Goal: Task Accomplishment & Management: Manage account settings

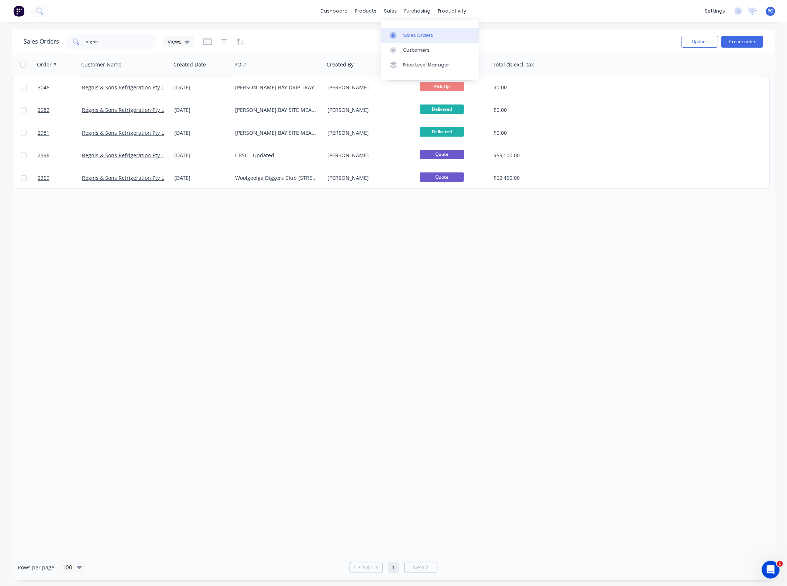
click at [407, 29] on link "Sales Orders" at bounding box center [430, 35] width 98 height 15
click at [125, 43] on input "regnis" at bounding box center [122, 41] width 72 height 15
click at [745, 41] on button "Create order" at bounding box center [742, 42] width 42 height 12
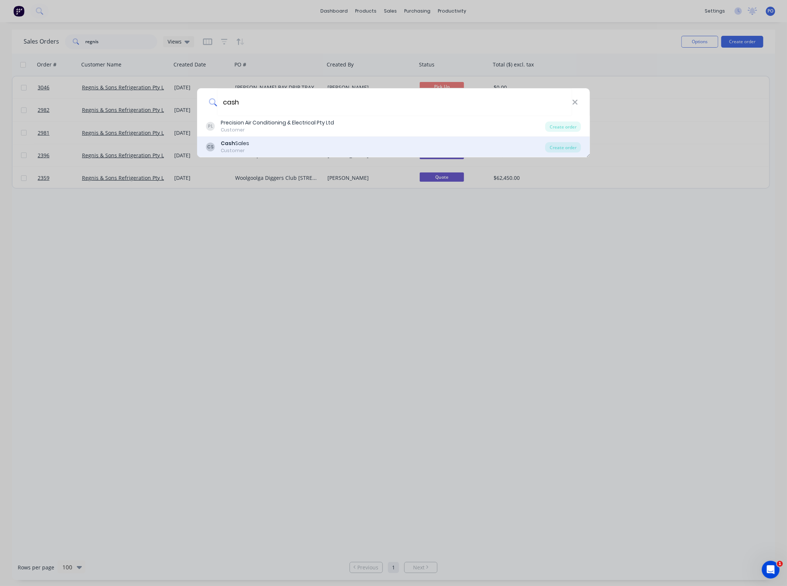
type input "cash"
click at [283, 140] on div "CS Cash Sales Customer" at bounding box center [375, 146] width 339 height 14
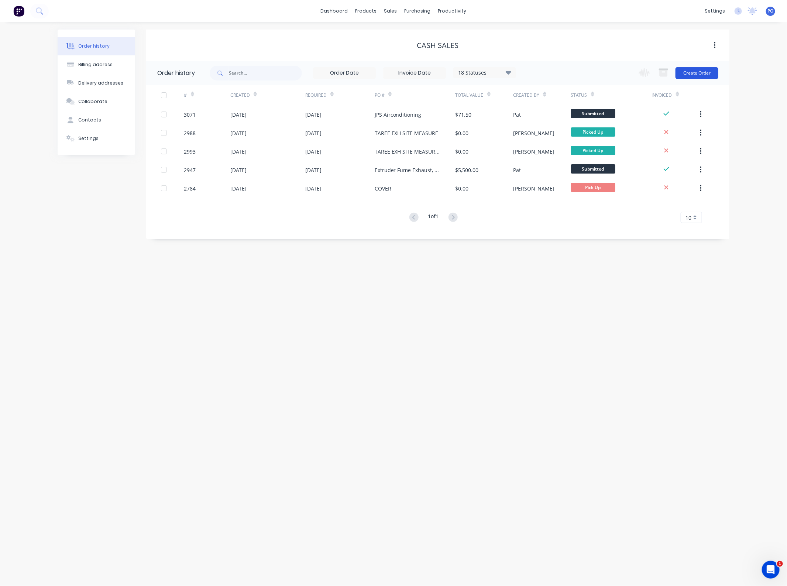
click at [705, 75] on button "Create Order" at bounding box center [696, 73] width 43 height 12
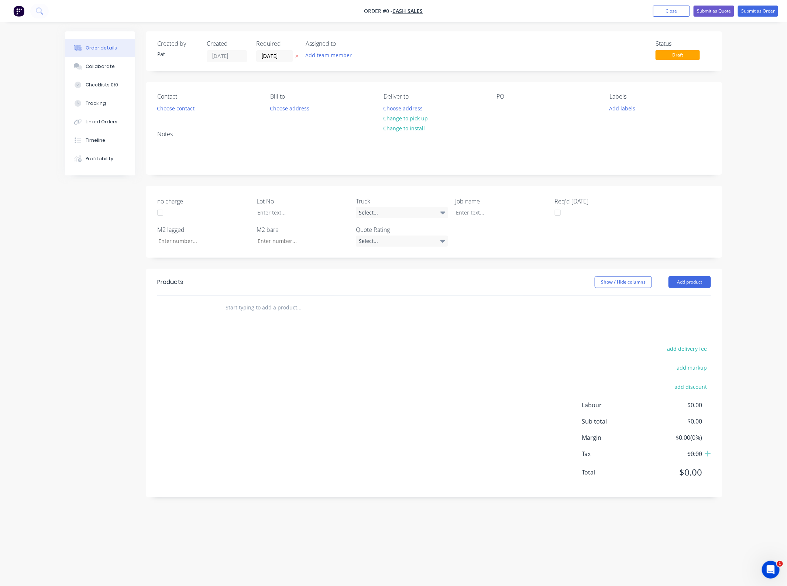
click at [323, 60] on div "Add team member" at bounding box center [342, 55] width 74 height 11
drag, startPoint x: 340, startPoint y: 89, endPoint x: 341, endPoint y: 93, distance: 4.1
click at [340, 89] on div "[PERSON_NAME] (You) 005APS 007APS 03APS ute 04APS Big Hino [PERSON_NAME] delive…" at bounding box center [361, 118] width 111 height 111
click at [341, 93] on div "[PERSON_NAME] (You)" at bounding box center [365, 97] width 74 height 8
click at [172, 106] on div "Order details Collaborate Checklists 0/0 Tracking Linked Orders Timeline Profit…" at bounding box center [393, 278] width 671 height 495
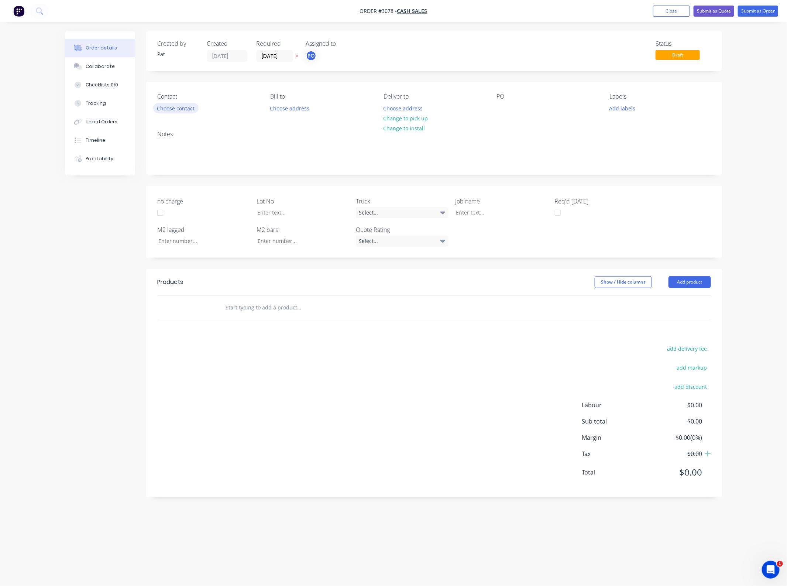
click at [172, 106] on button "Choose contact" at bounding box center [175, 108] width 45 height 10
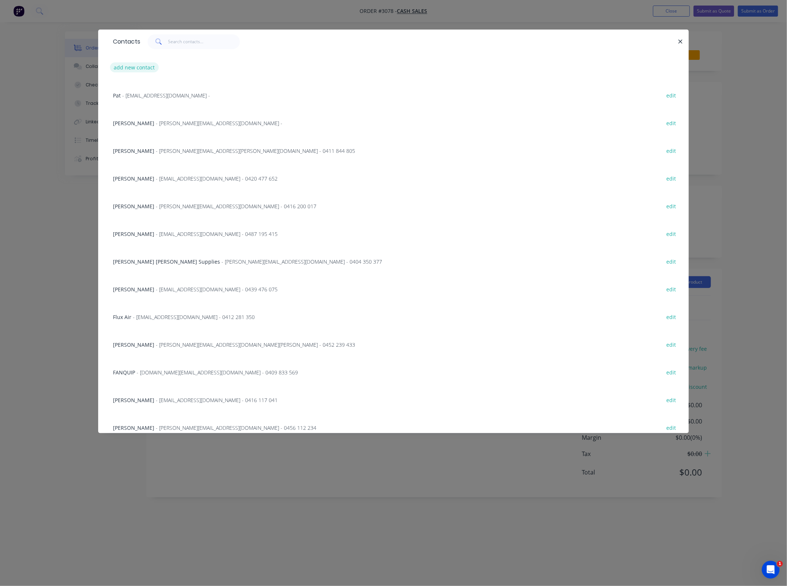
click at [143, 69] on button "add new contact" at bounding box center [134, 67] width 49 height 10
select select "AU"
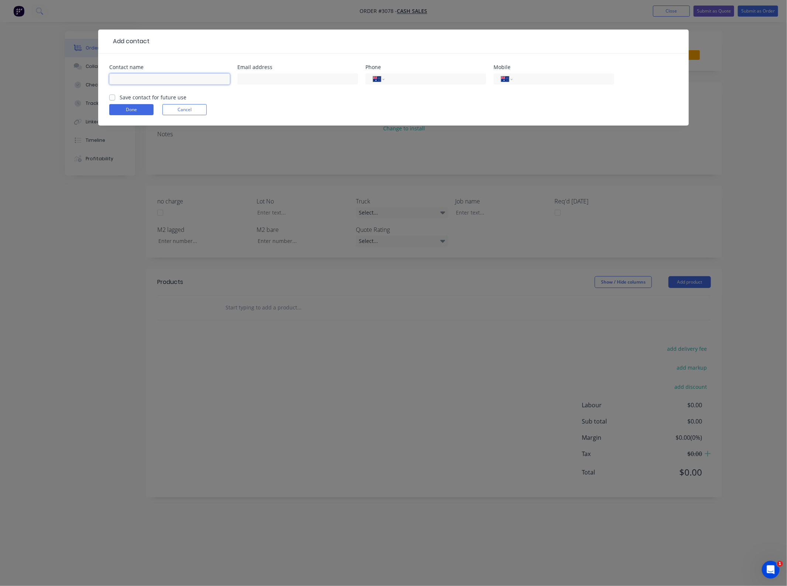
click at [150, 76] on input "text" at bounding box center [169, 78] width 121 height 11
paste input "[PERSON_NAME] <[PERSON_NAME][EMAIL_ADDRESS][DOMAIN_NAME]>"
drag, startPoint x: 198, startPoint y: 80, endPoint x: 138, endPoint y: 79, distance: 59.8
click at [138, 79] on input "[PERSON_NAME] <[PERSON_NAME][EMAIL_ADDRESS][DOMAIN_NAME]>" at bounding box center [169, 78] width 121 height 11
type input "[PERSON_NAME]"
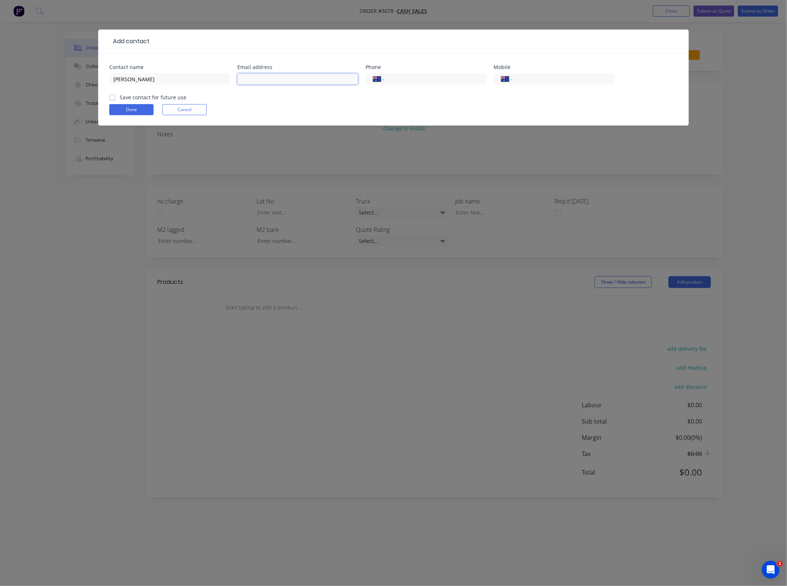
click at [269, 78] on input "text" at bounding box center [297, 78] width 121 height 11
paste input "[PERSON_NAME] <[PERSON_NAME][EMAIL_ADDRESS][DOMAIN_NAME]>"
drag, startPoint x: 268, startPoint y: 77, endPoint x: 153, endPoint y: 78, distance: 114.8
click at [153, 78] on div "Contact name [PERSON_NAME] Email address [PERSON_NAME] <[PERSON_NAME][EMAIL_ADD…" at bounding box center [393, 79] width 568 height 29
click at [292, 82] on input "[PERSON_NAME][EMAIL_ADDRESS][DOMAIN_NAME]>" at bounding box center [297, 78] width 121 height 11
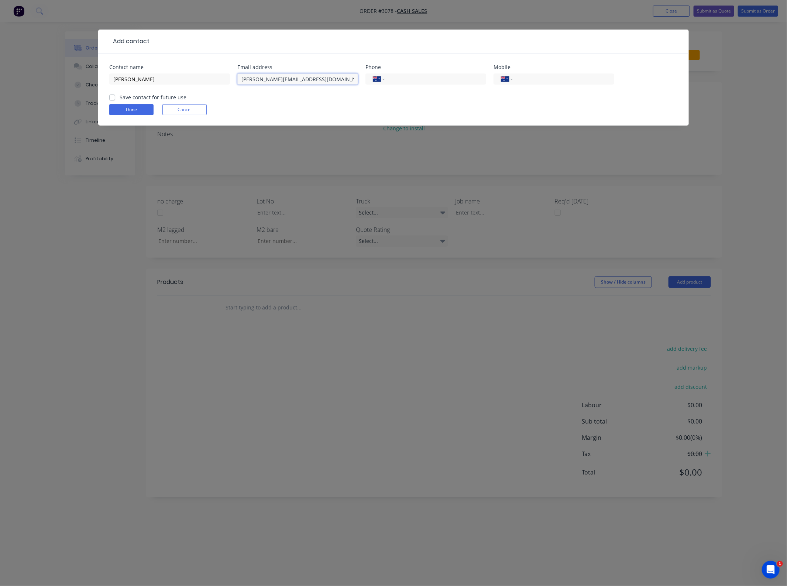
type input "[PERSON_NAME][EMAIL_ADDRESS][DOMAIN_NAME]"
click at [120, 96] on label "Save contact for future use" at bounding box center [153, 97] width 67 height 8
click at [114, 96] on input "Save contact for future use" at bounding box center [112, 96] width 6 height 7
checkbox input "true"
click at [139, 112] on button "Done" at bounding box center [131, 109] width 44 height 11
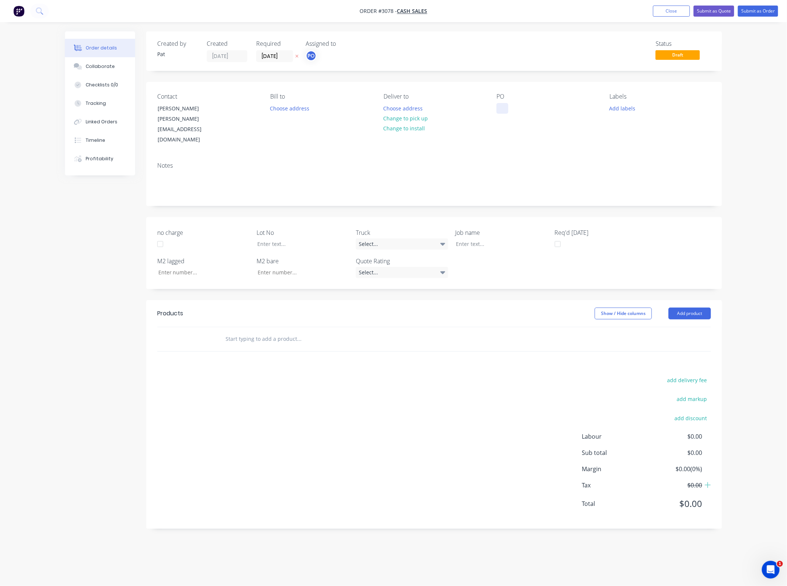
click at [503, 108] on div at bounding box center [502, 108] width 12 height 11
click at [689, 301] on header "Products Show / Hide columns Add product" at bounding box center [434, 313] width 576 height 27
click at [686, 307] on button "Add product" at bounding box center [689, 313] width 42 height 12
click at [676, 341] on div "Basic product" at bounding box center [675, 346] width 57 height 11
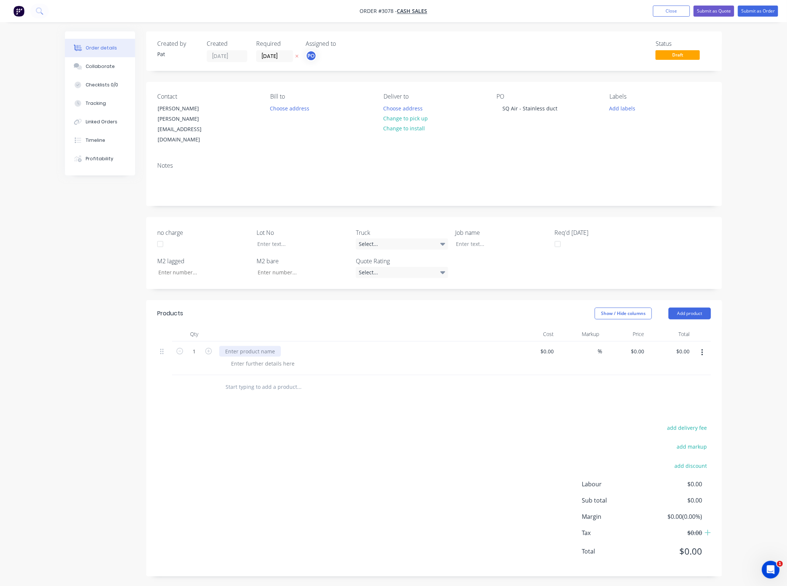
click at [266, 346] on div at bounding box center [250, 351] width 62 height 11
click at [254, 358] on div at bounding box center [262, 363] width 75 height 11
click at [246, 358] on div at bounding box center [262, 363] width 75 height 11
click at [268, 55] on input "[DATE]" at bounding box center [274, 56] width 36 height 11
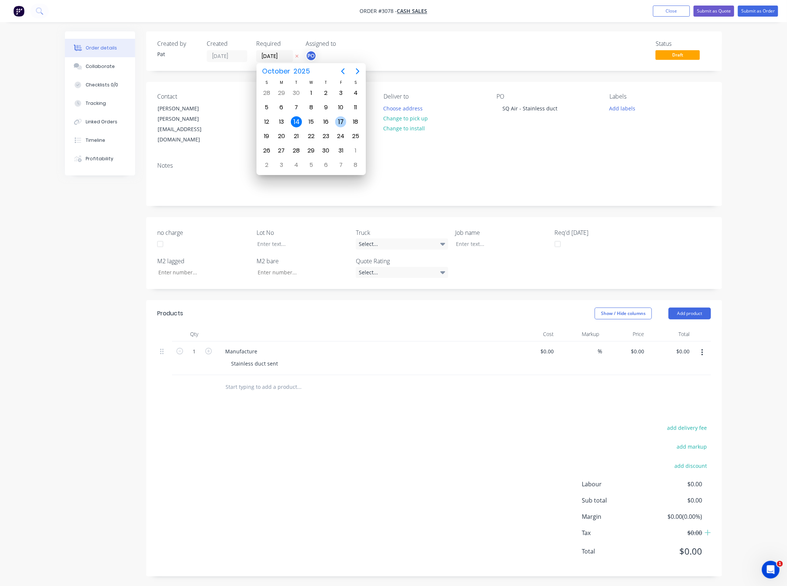
click at [335, 118] on div "17" at bounding box center [340, 122] width 15 height 14
type input "[DATE]"
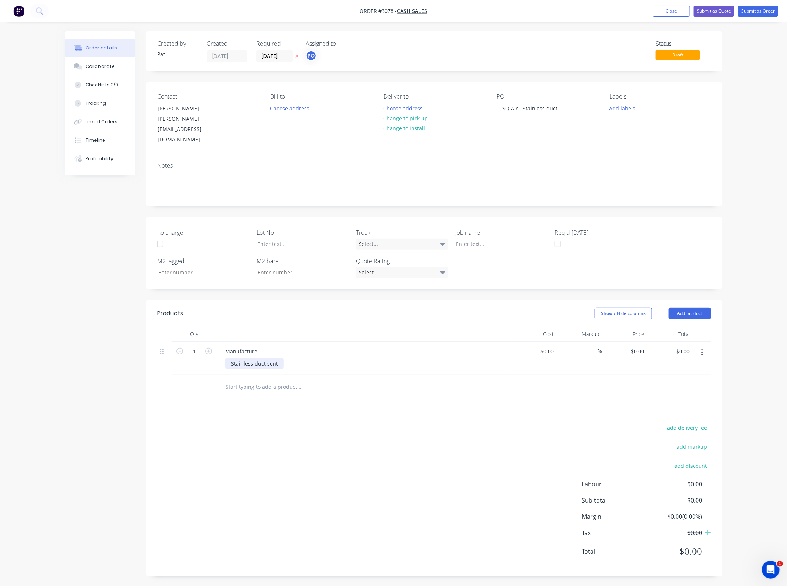
click at [279, 358] on div "Stainless duct sent" at bounding box center [254, 363] width 59 height 11
type input "2070"
type input "$2,070.00"
click at [290, 422] on div "add delivery fee add markup add discount Labour $0.00 Sub total $2,070.00 Margi…" at bounding box center [433, 493] width 553 height 142
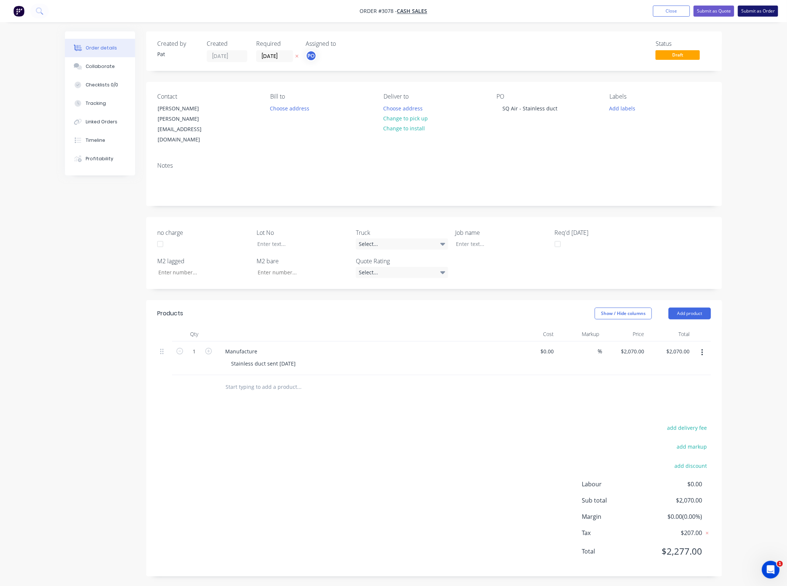
click at [752, 13] on button "Submit as Order" at bounding box center [758, 11] width 40 height 11
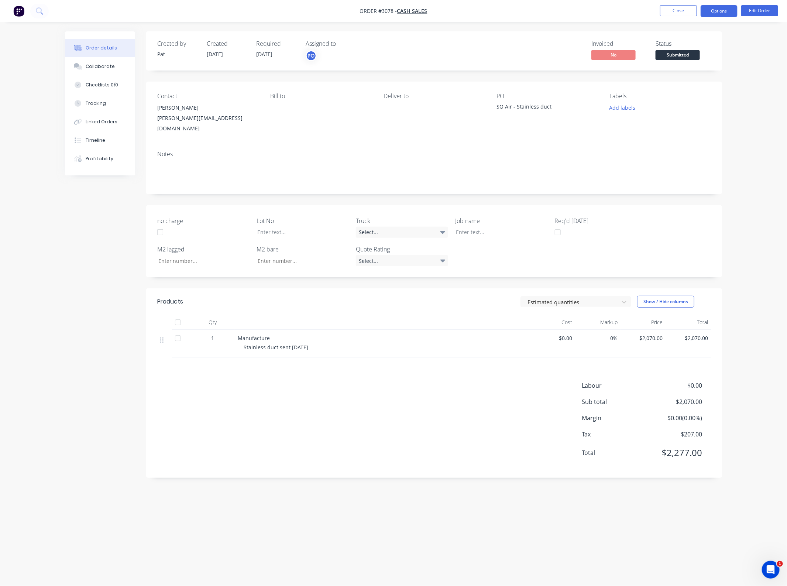
click at [729, 14] on button "Options" at bounding box center [718, 11] width 37 height 12
click at [707, 43] on div "Invoice" at bounding box center [697, 44] width 68 height 11
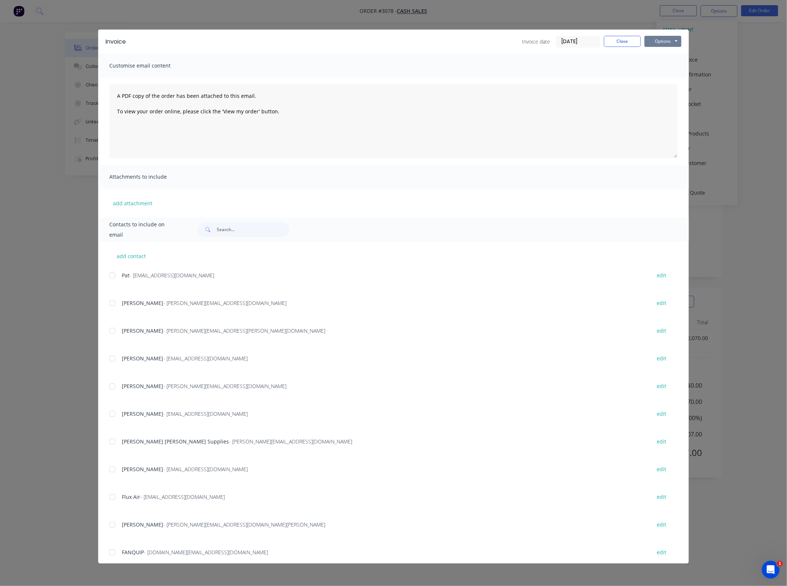
click at [653, 44] on button "Options" at bounding box center [662, 41] width 37 height 11
click at [668, 66] on button "Print" at bounding box center [667, 67] width 47 height 12
click at [626, 43] on button "Close" at bounding box center [622, 41] width 37 height 11
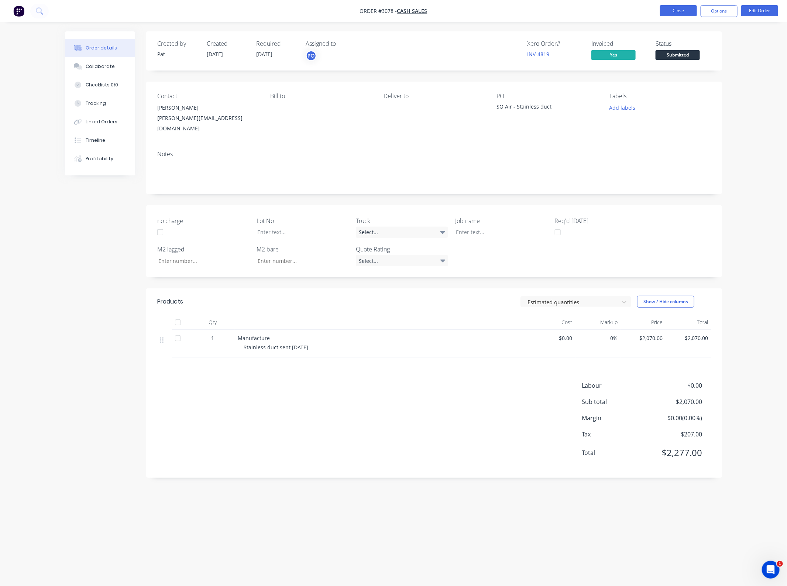
click at [692, 12] on button "Close" at bounding box center [678, 10] width 37 height 11
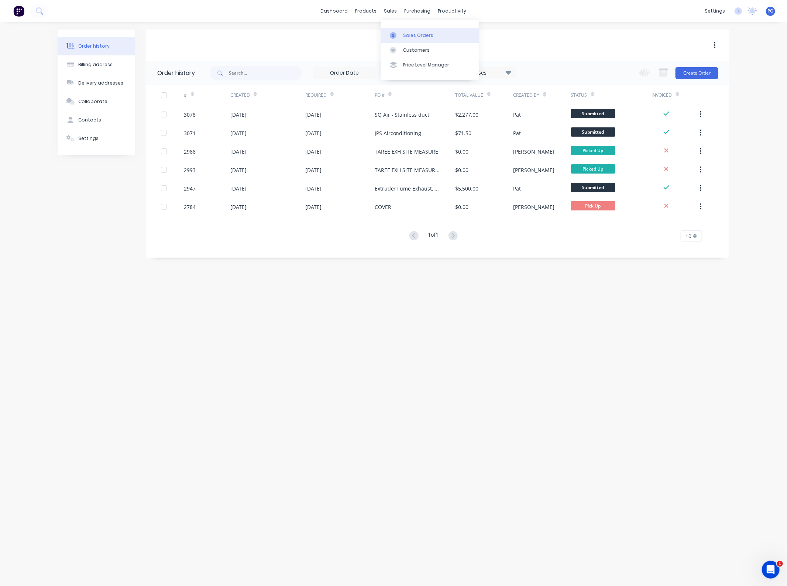
click at [400, 35] on div at bounding box center [395, 35] width 11 height 7
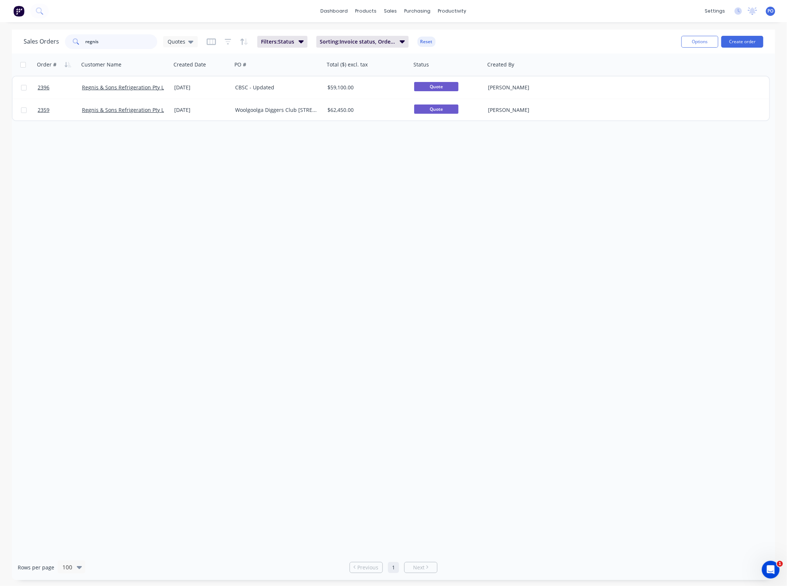
click at [110, 42] on input "regnis" at bounding box center [122, 41] width 72 height 15
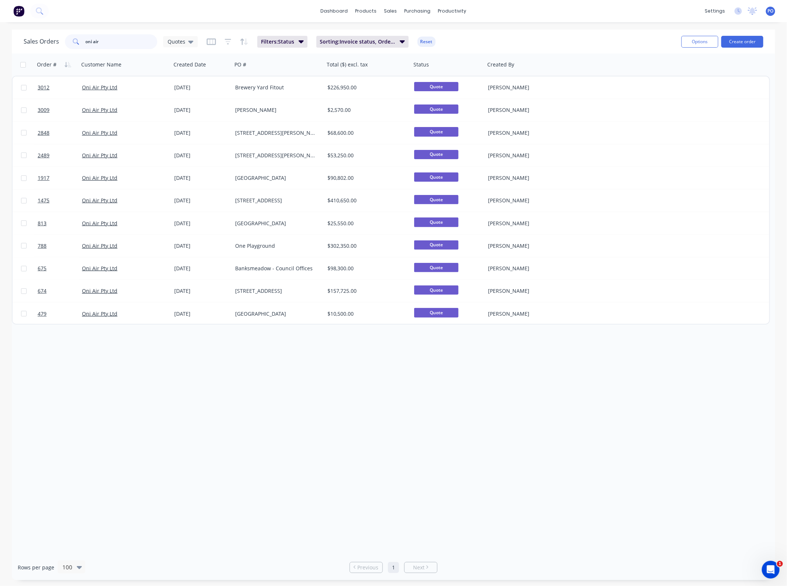
type input "oni air"
click at [175, 47] on div "Sales Orders oni air Quotes" at bounding box center [111, 41] width 174 height 15
click at [176, 46] on div "Quotes" at bounding box center [180, 41] width 35 height 11
click at [184, 162] on button "Jobs ready" at bounding box center [208, 163] width 84 height 8
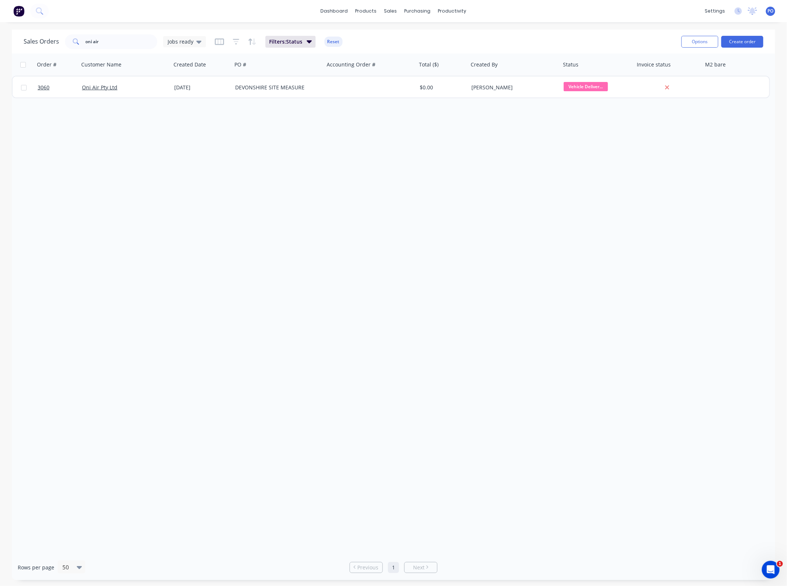
click at [181, 50] on div "Sales Orders oni air Jobs ready Filters: Status Reset" at bounding box center [350, 41] width 652 height 18
click at [181, 45] on div "Jobs ready" at bounding box center [184, 41] width 43 height 11
click at [199, 175] on button "Projects" at bounding box center [208, 178] width 84 height 8
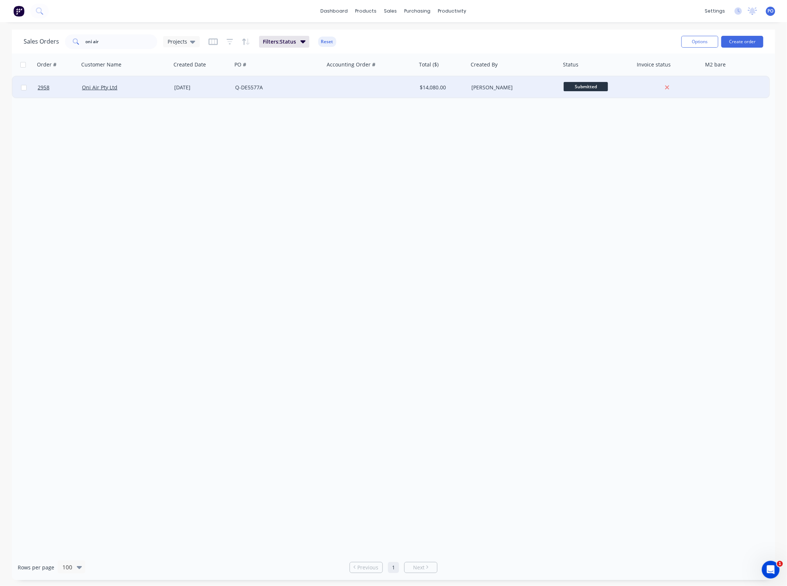
click at [129, 90] on div "Oni Air Pty Ltd" at bounding box center [123, 87] width 82 height 7
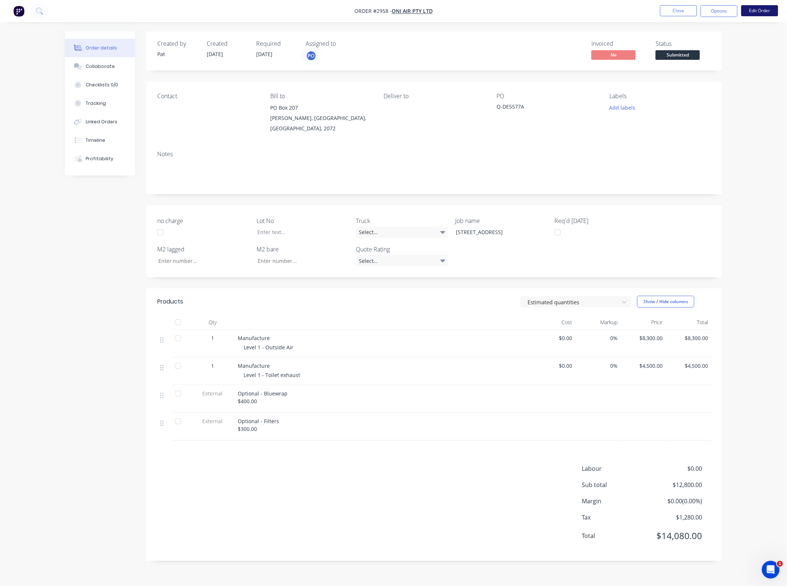
click at [748, 10] on button "Edit Order" at bounding box center [759, 10] width 37 height 11
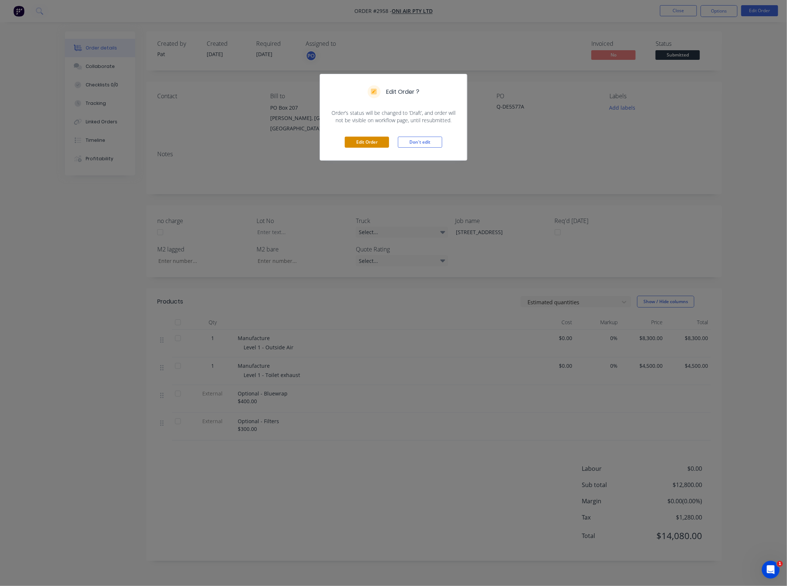
click at [362, 138] on button "Edit Order" at bounding box center [367, 142] width 44 height 11
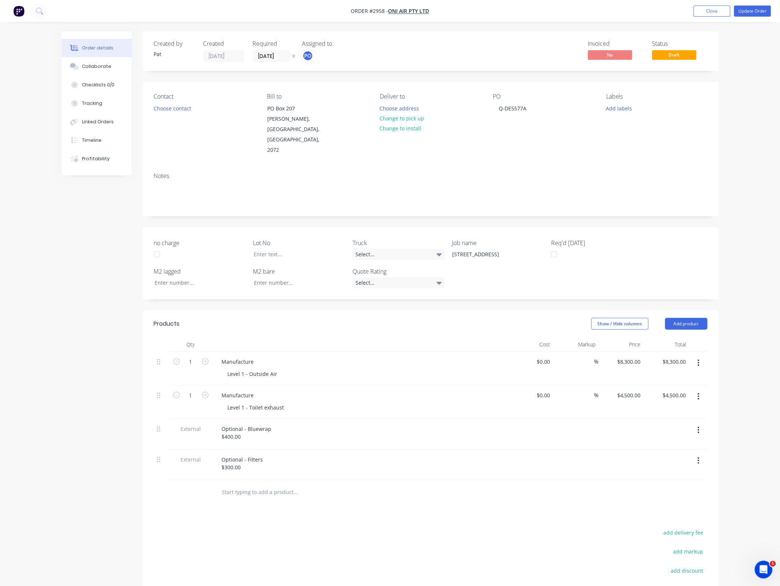
click at [693, 423] on button "button" at bounding box center [698, 429] width 17 height 13
click at [663, 459] on div "Delete" at bounding box center [672, 464] width 57 height 11
drag, startPoint x: 265, startPoint y: 408, endPoint x: 192, endPoint y: 407, distance: 73.1
click at [192, 419] on div "External Optional - Filters $300.00" at bounding box center [430, 434] width 553 height 31
click at [675, 356] on input "8300.00" at bounding box center [675, 361] width 27 height 11
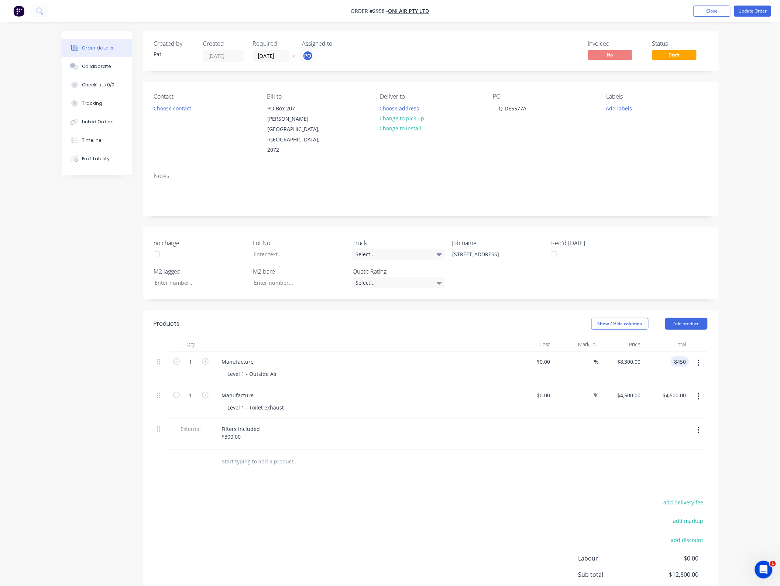
type input "8450"
type input "$8,450.00"
click at [613, 454] on div "Products Show / Hide columns Add product Qty Cost Markup Price Total 1 Manufact…" at bounding box center [431, 480] width 576 height 340
click at [677, 390] on input "4500.00" at bounding box center [675, 395] width 27 height 11
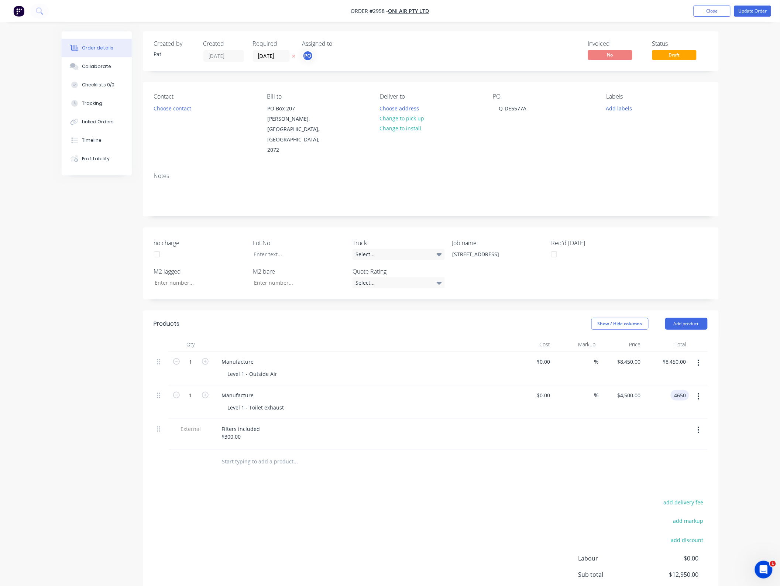
type input "4650"
type input "$4,650.00"
click at [433, 504] on div "add delivery fee add markup add discount Labour $0.00 Sub total $13,100.00 Marg…" at bounding box center [430, 568] width 553 height 142
click at [695, 423] on button "button" at bounding box center [698, 429] width 17 height 13
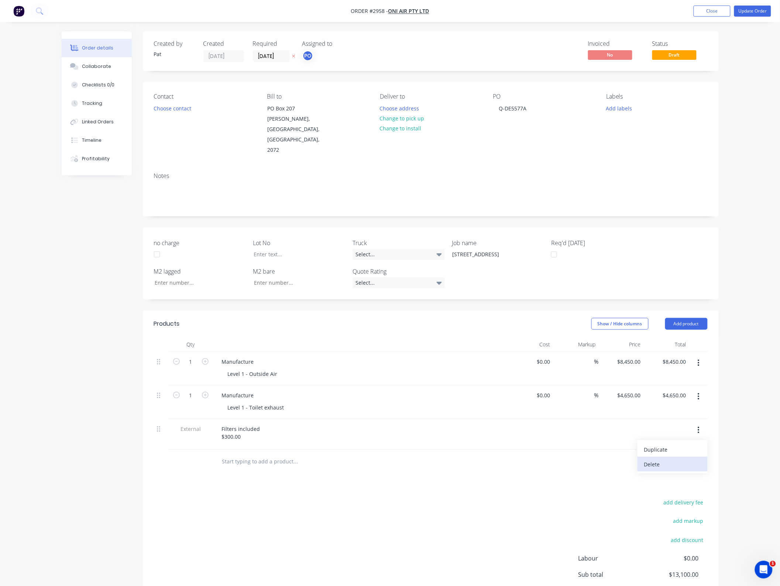
click at [663, 459] on div "Delete" at bounding box center [672, 464] width 57 height 11
click at [99, 69] on div "Collaborate" at bounding box center [96, 66] width 29 height 7
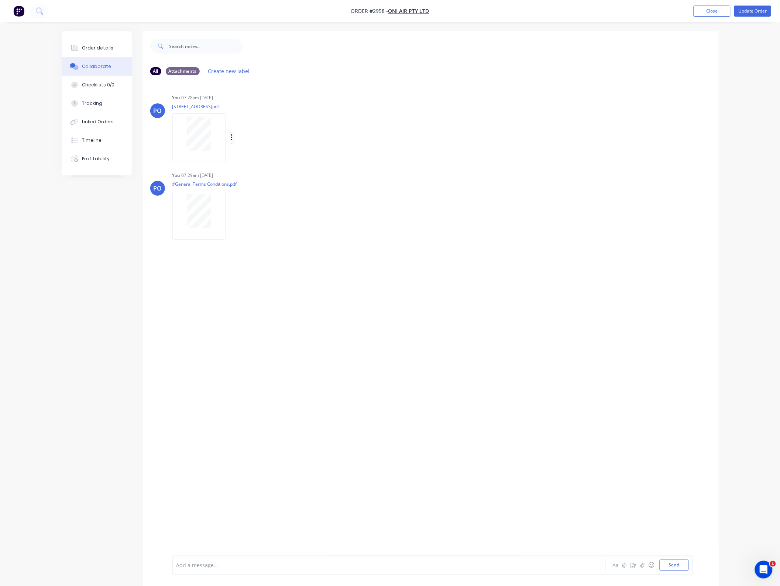
click at [233, 141] on button "button" at bounding box center [231, 137] width 3 height 11
click at [259, 170] on button "Delete" at bounding box center [280, 174] width 83 height 17
click at [640, 567] on icon "button" at bounding box center [642, 564] width 4 height 5
click at [677, 565] on button "Send" at bounding box center [673, 564] width 29 height 11
click at [712, 8] on button "Close" at bounding box center [711, 11] width 37 height 11
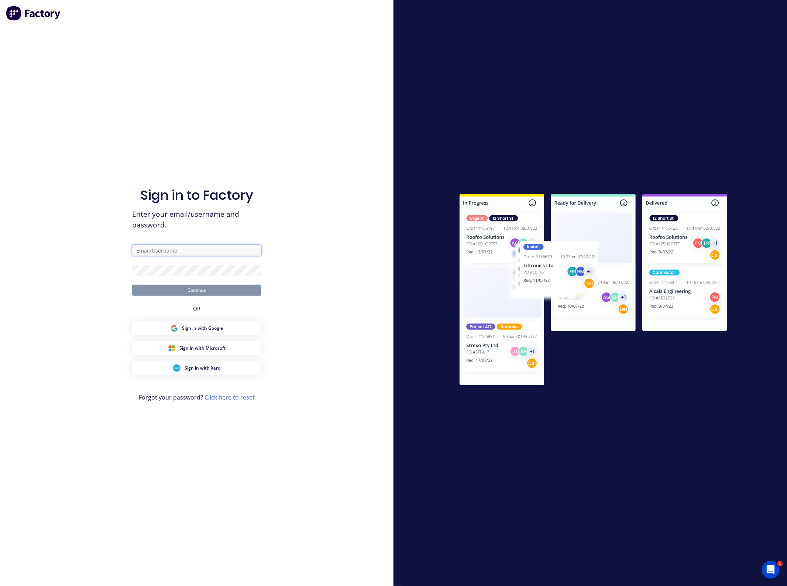
click at [182, 253] on input "text" at bounding box center [196, 250] width 129 height 11
type input "[EMAIL_ADDRESS][DOMAIN_NAME]"
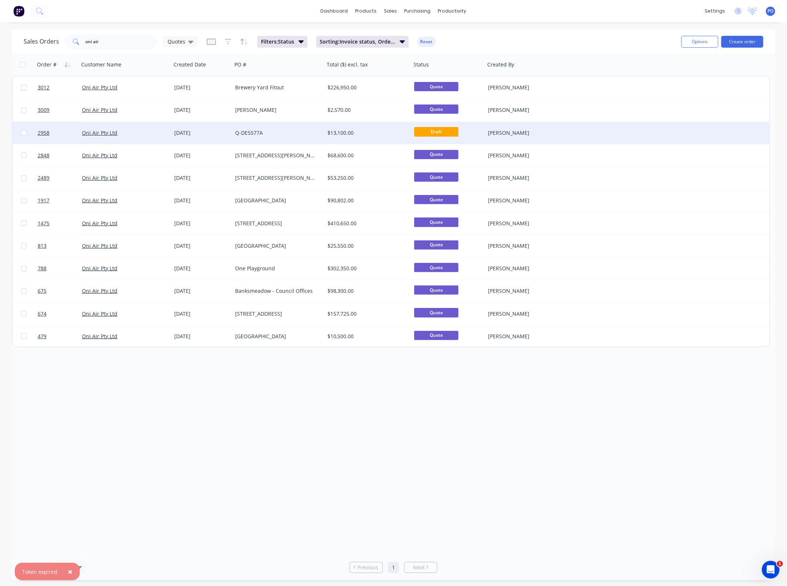
click at [217, 137] on div "[DATE]" at bounding box center [201, 133] width 61 height 22
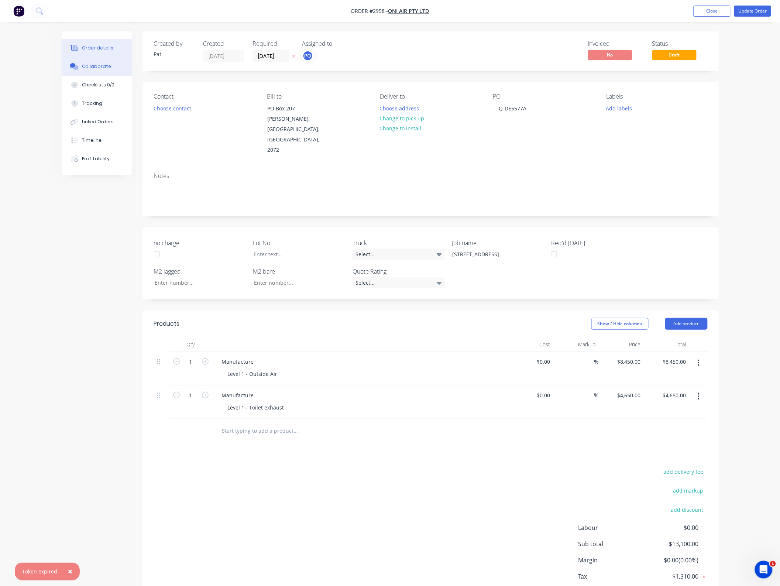
click at [98, 69] on div "Collaborate" at bounding box center [96, 66] width 29 height 7
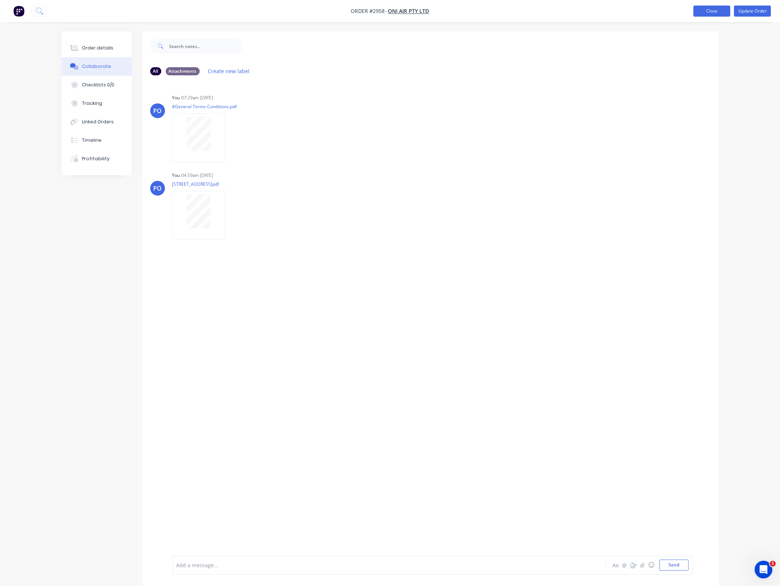
click at [708, 12] on button "Close" at bounding box center [711, 11] width 37 height 11
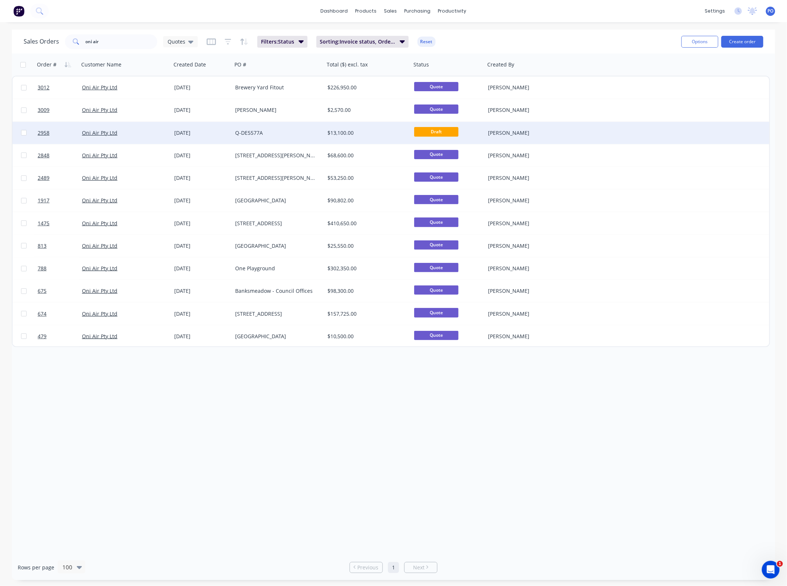
click at [275, 130] on div "Q-DE5577A" at bounding box center [276, 132] width 82 height 7
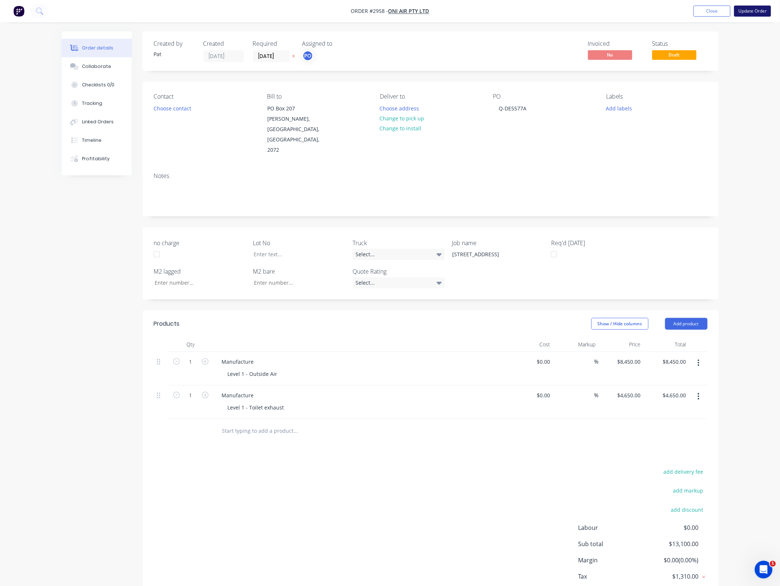
click at [750, 10] on button "Update Order" at bounding box center [752, 11] width 37 height 11
